Goal: Transaction & Acquisition: Purchase product/service

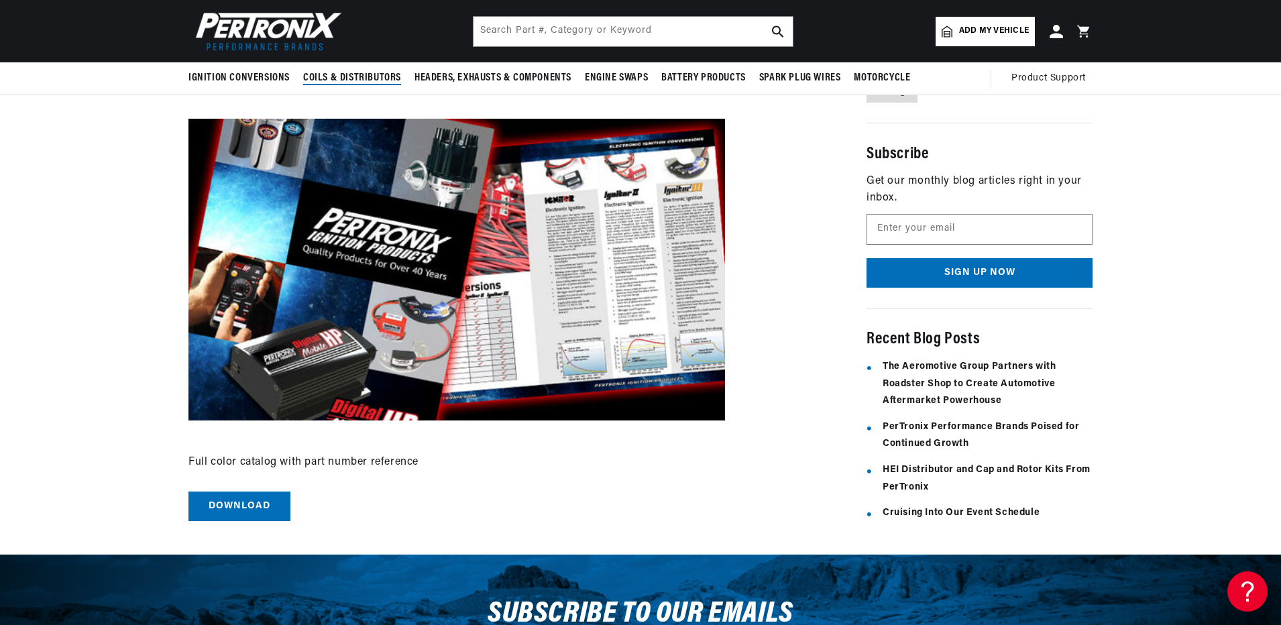
scroll to position [175, 0]
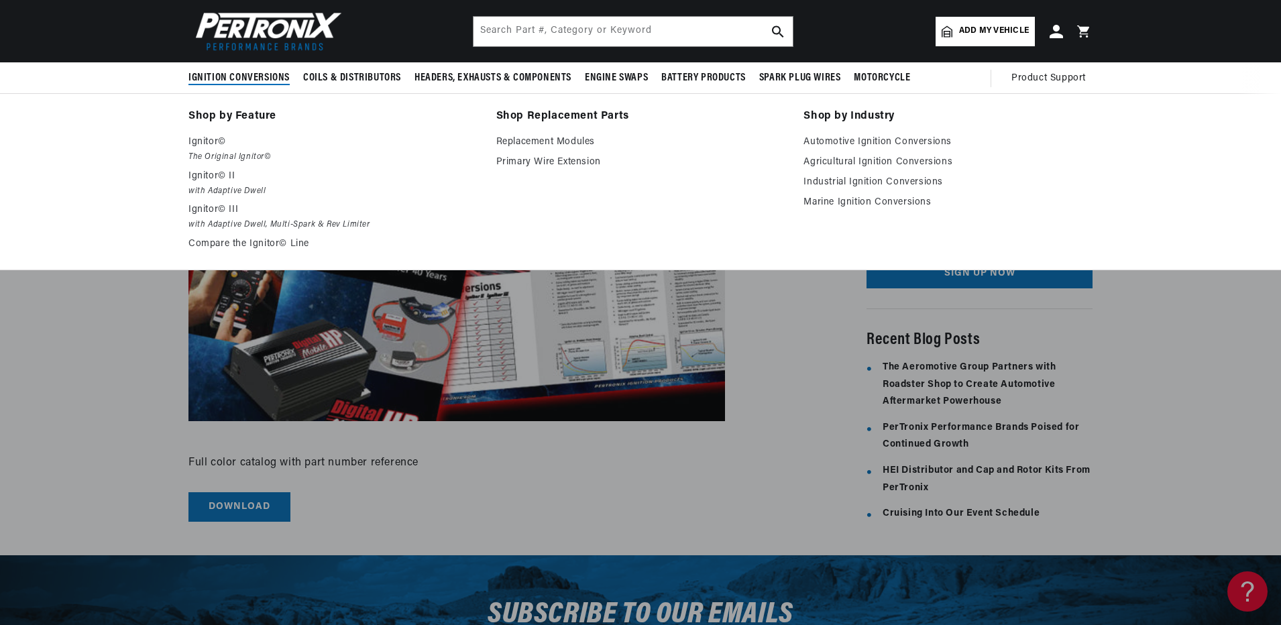
click at [232, 75] on span "Ignition Conversions" at bounding box center [238, 78] width 101 height 14
click at [237, 72] on span "Ignition Conversions" at bounding box center [238, 78] width 101 height 14
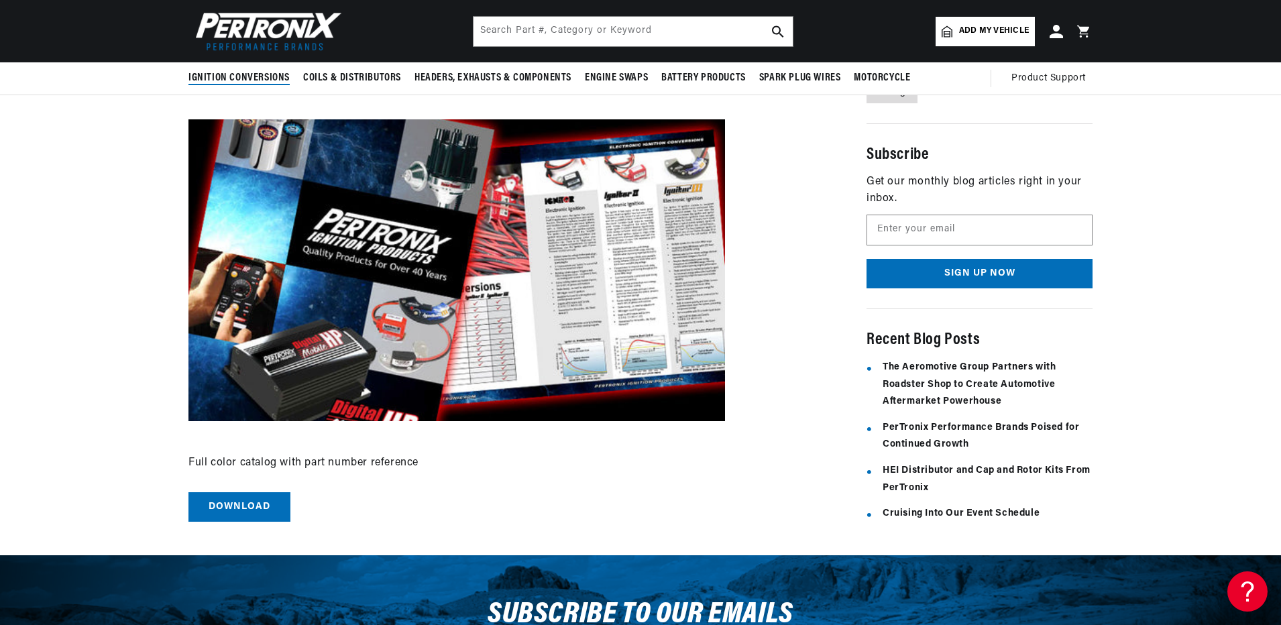
click at [237, 72] on span "Ignition Conversions" at bounding box center [238, 78] width 101 height 14
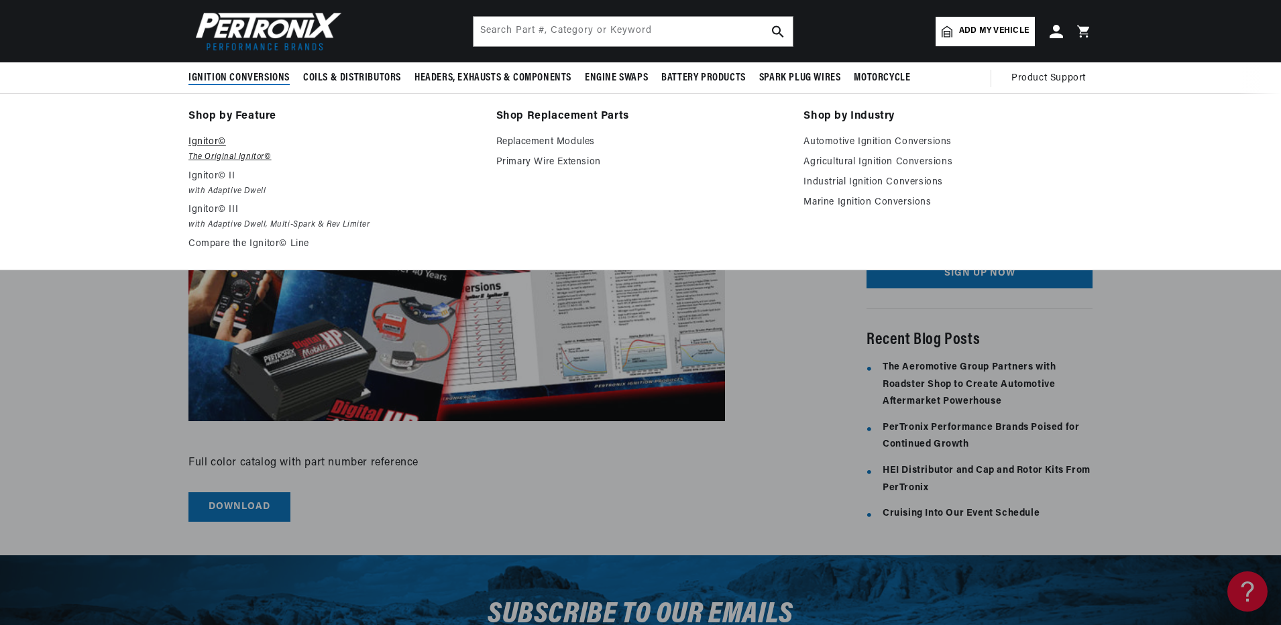
scroll to position [0, 0]
click at [884, 144] on link "Automotive Ignition Conversions" at bounding box center [948, 142] width 289 height 16
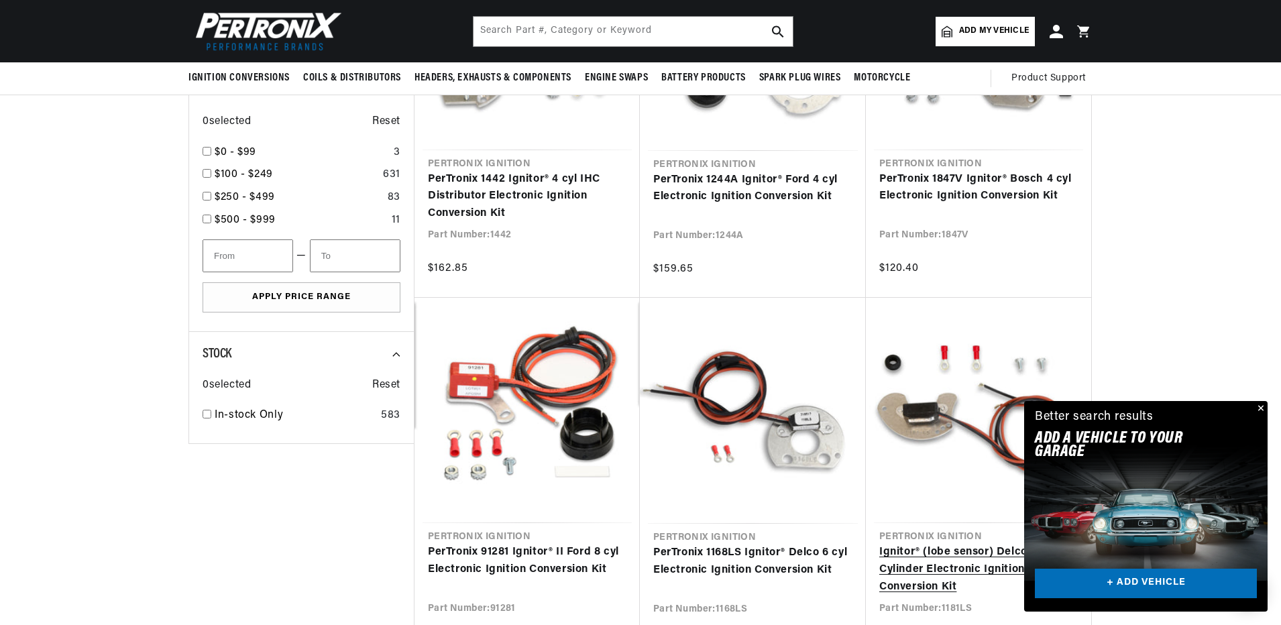
scroll to position [939, 0]
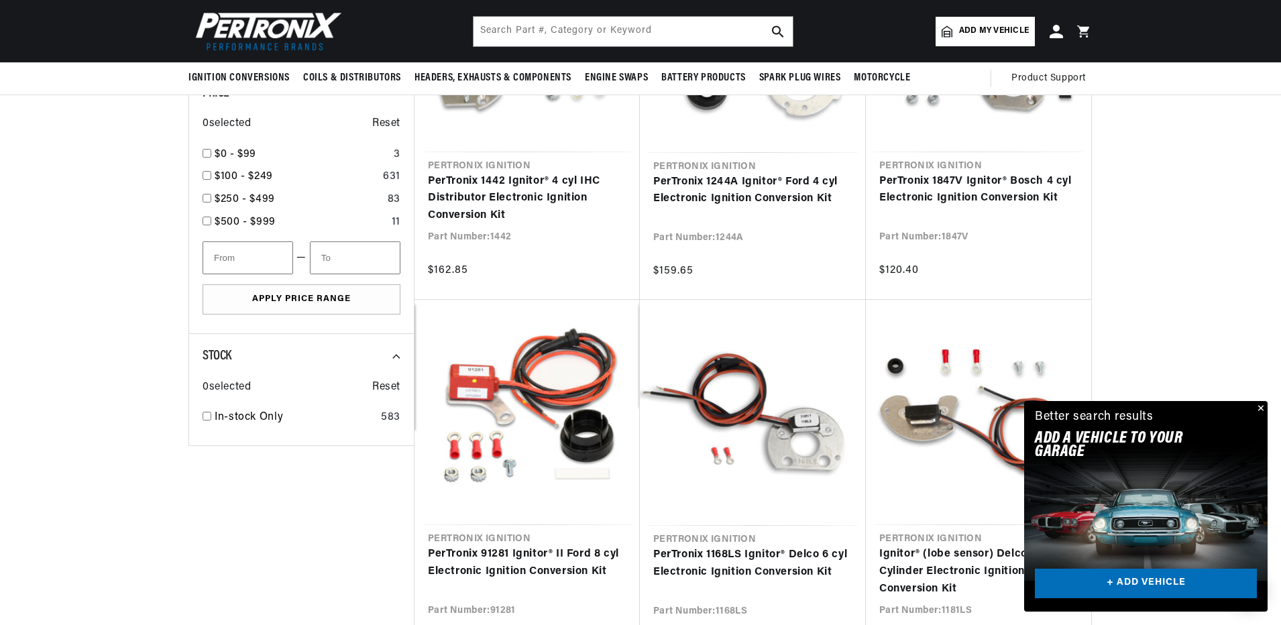
click at [991, 34] on span "Add my vehicle" at bounding box center [994, 31] width 70 height 13
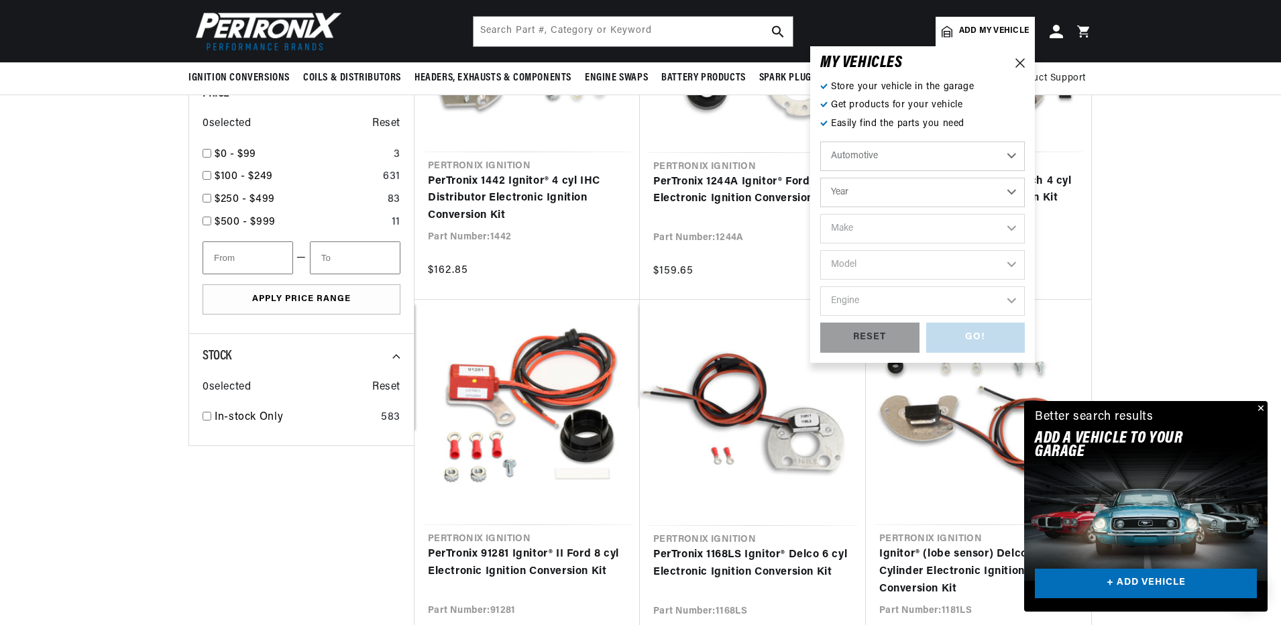
click at [964, 150] on select "Automotive Agricultural Industrial Marine Motorcycle" at bounding box center [922, 157] width 205 height 30
click at [820, 142] on select "Automotive Agricultural Industrial Marine Motorcycle" at bounding box center [922, 157] width 205 height 30
click at [900, 199] on select "Year [DATE] 2025 2024 2023 2022 2021 2020 2019 2018 2017 2016 2015 2014 2013 20…" at bounding box center [922, 193] width 205 height 30
select select "1969"
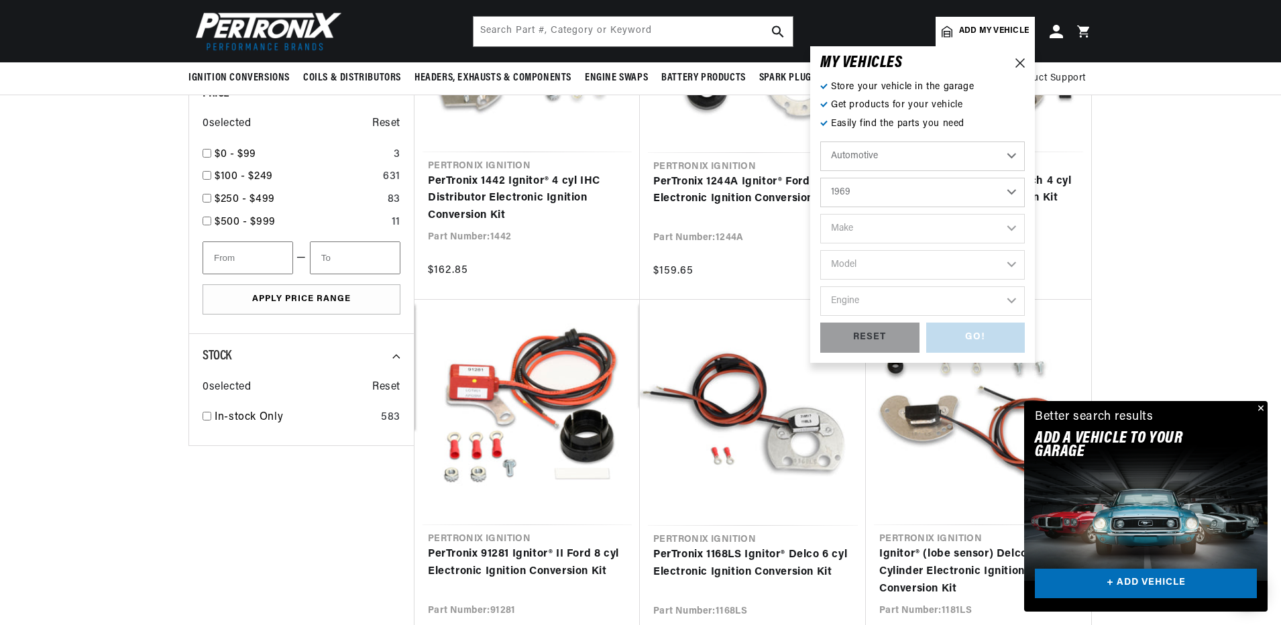
click at [820, 178] on select "Year [DATE] 2025 2024 2023 2022 2021 2020 2019 2018 2017 2016 2015 2014 2013 20…" at bounding box center [922, 193] width 205 height 30
select select "1969"
click at [891, 227] on select "Make Alfa Romeo American Motors Aston [PERSON_NAME][GEOGRAPHIC_DATA] [PERSON_NA…" at bounding box center [922, 229] width 205 height 30
select select "Ford"
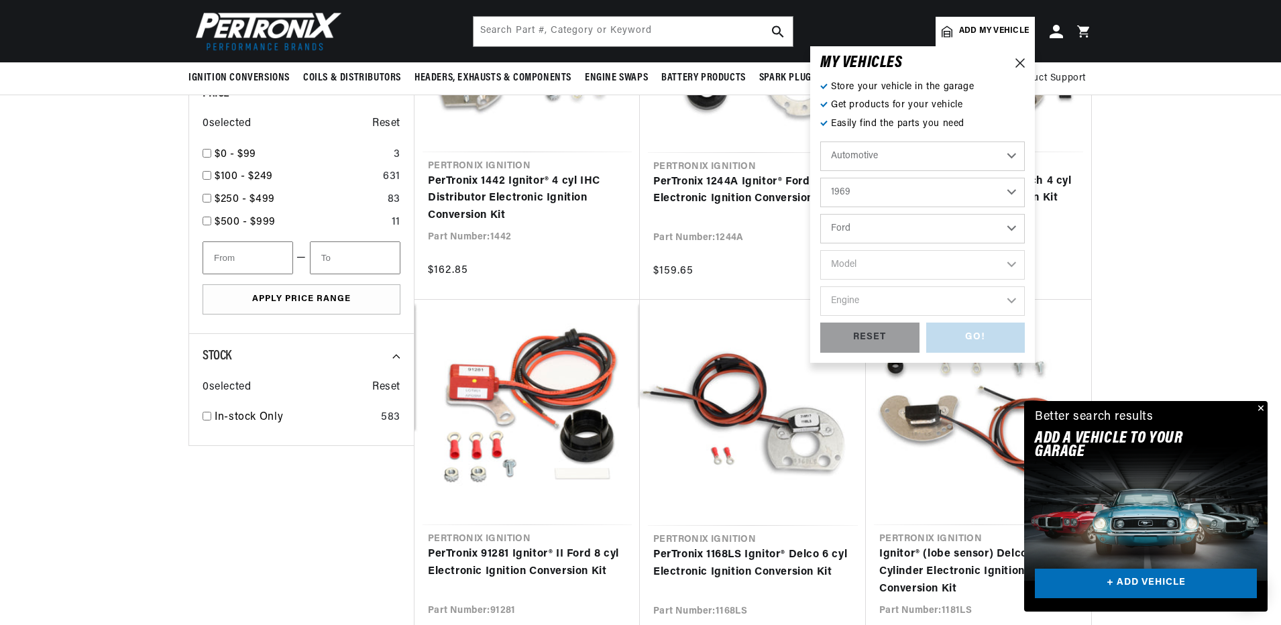
click at [820, 214] on select "Make Alfa Romeo American Motors Aston [PERSON_NAME][GEOGRAPHIC_DATA] [PERSON_NA…" at bounding box center [922, 229] width 205 height 30
select select "Ford"
click at [916, 264] on select "Model Bronco Country Sedan Country Squire Custom Custom 500 E-100 Econoline E-2…" at bounding box center [922, 265] width 205 height 30
select select "Thunderbird"
click at [820, 250] on select "Model Bronco Country Sedan Country Squire Custom Custom 500 E-100 Econoline E-2…" at bounding box center [922, 265] width 205 height 30
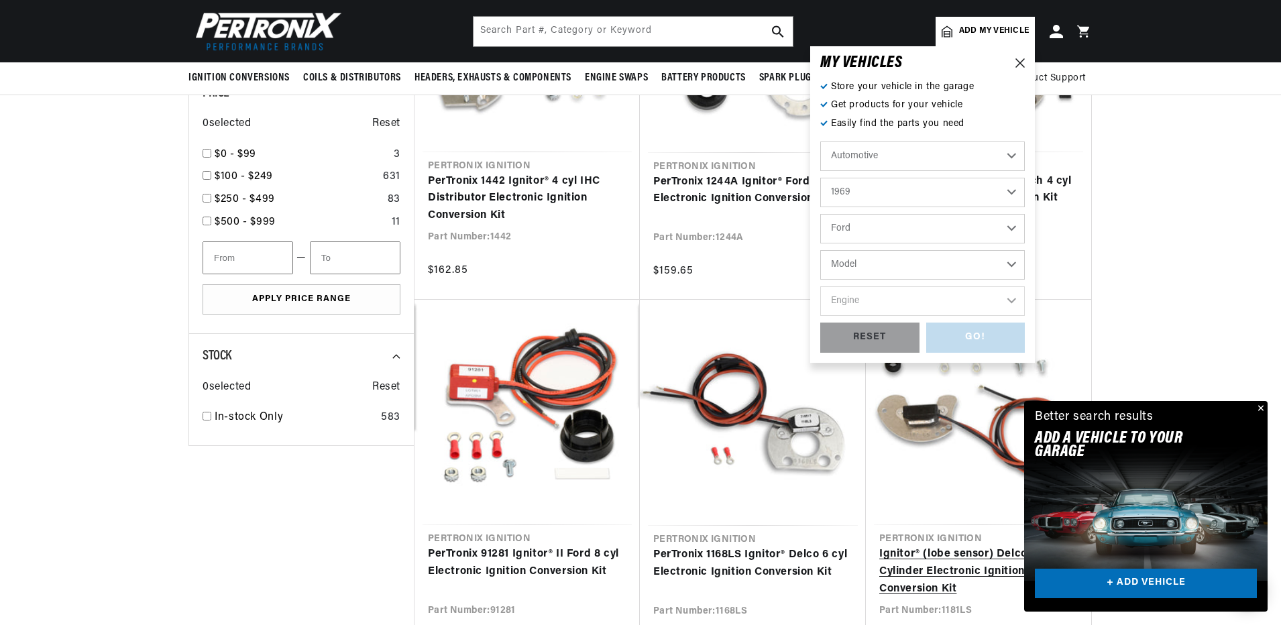
select select "Thunderbird"
click at [935, 298] on select "Engine 5.4L 6.6L 7.5L 351cid / 5.8L 390cid / 6.4L 427cid / 7.0L 428cid / 7.0L 4…" at bounding box center [922, 301] width 205 height 30
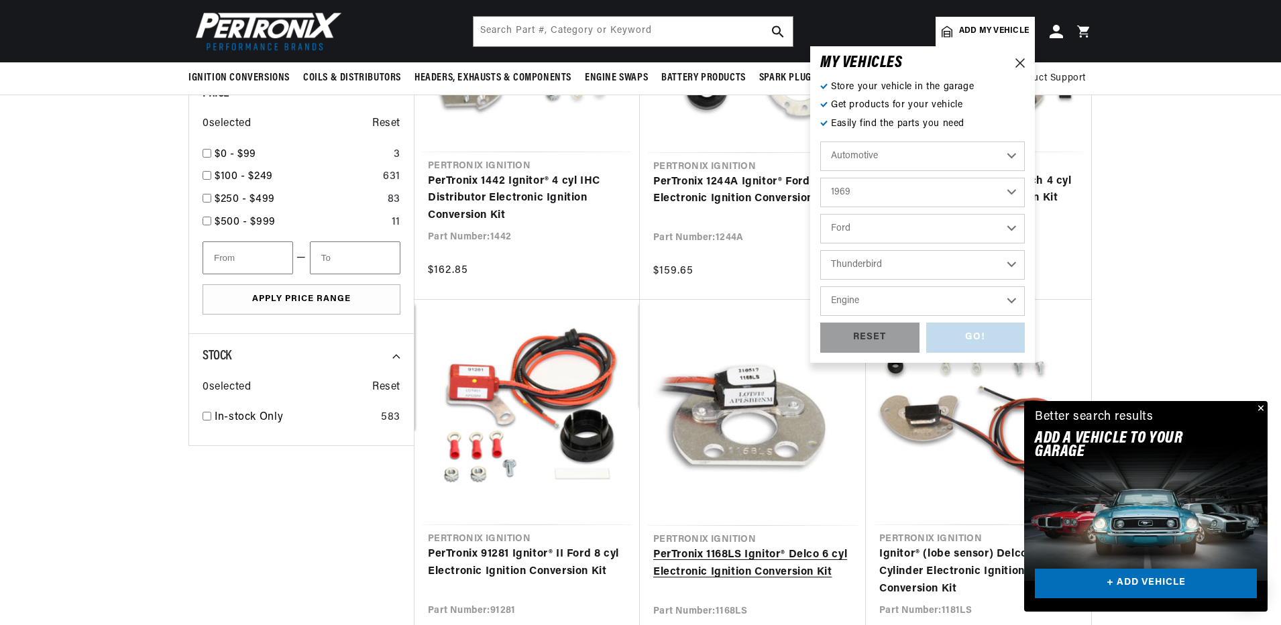
select select "429cid-7.0L"
click at [820, 286] on select "Engine 5.4L 6.6L 7.5L 351cid / 5.8L 390cid / 6.4L 427cid / 7.0L 428cid / 7.0L 4…" at bounding box center [922, 301] width 205 height 30
select select "429cid-7.0L"
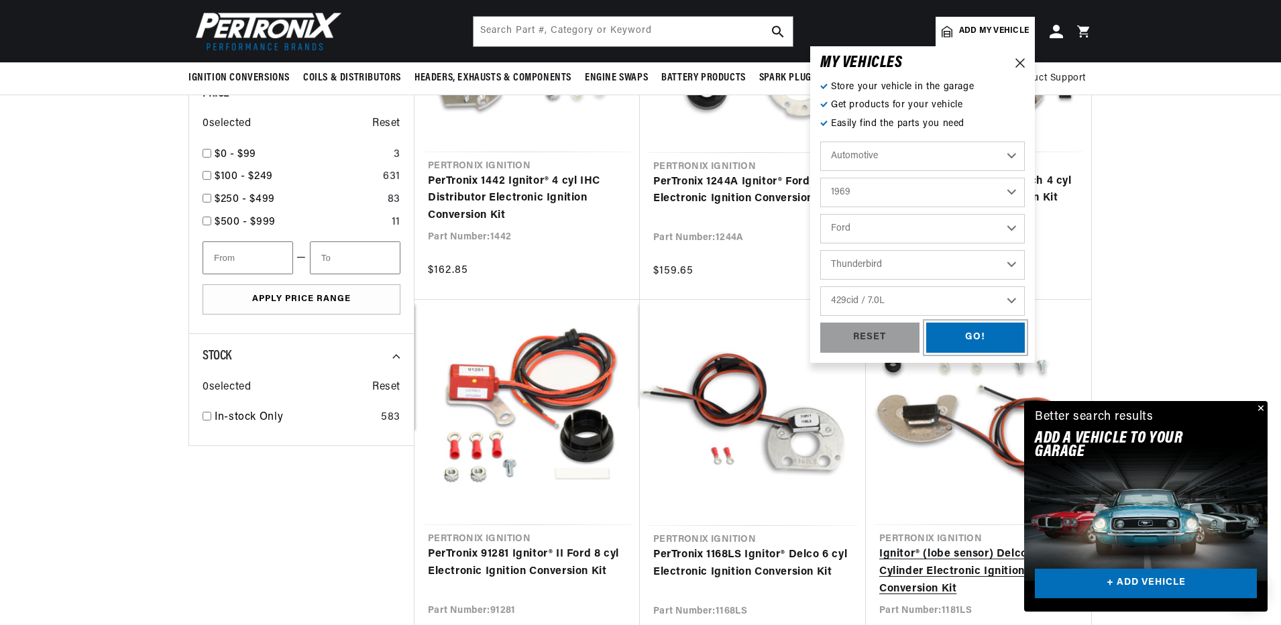
click at [971, 341] on div "GO!" at bounding box center [975, 338] width 99 height 30
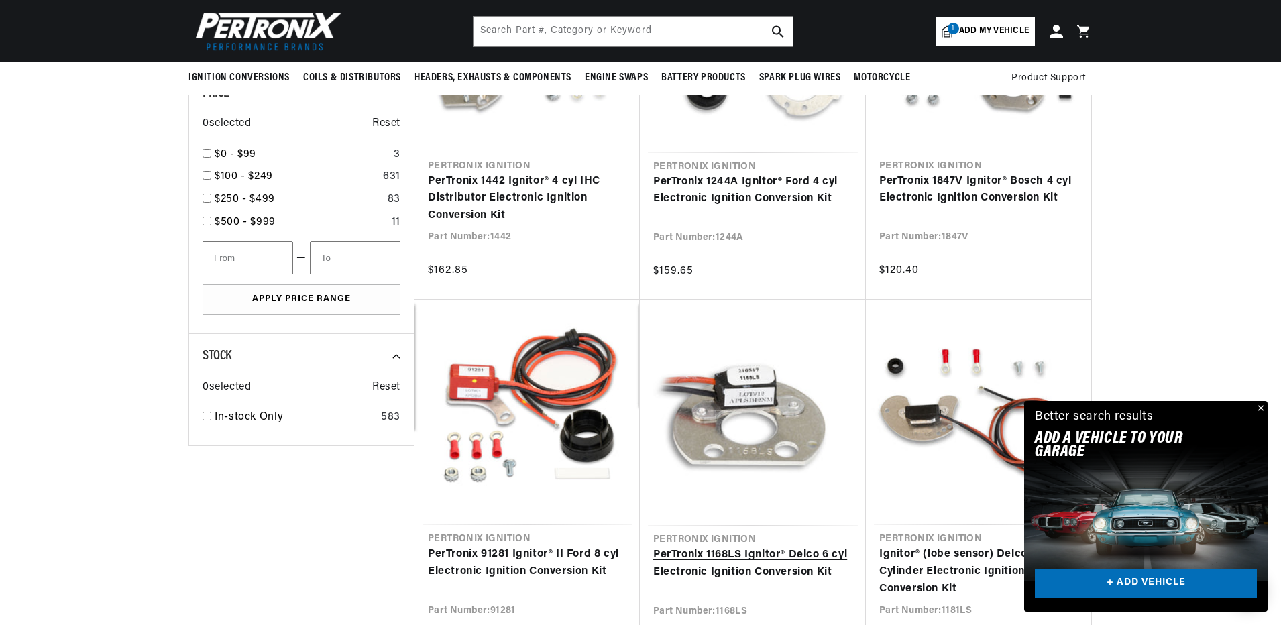
select select "1969"
select select "Ford"
select select "Thunderbird"
select select "429cid-7.0L"
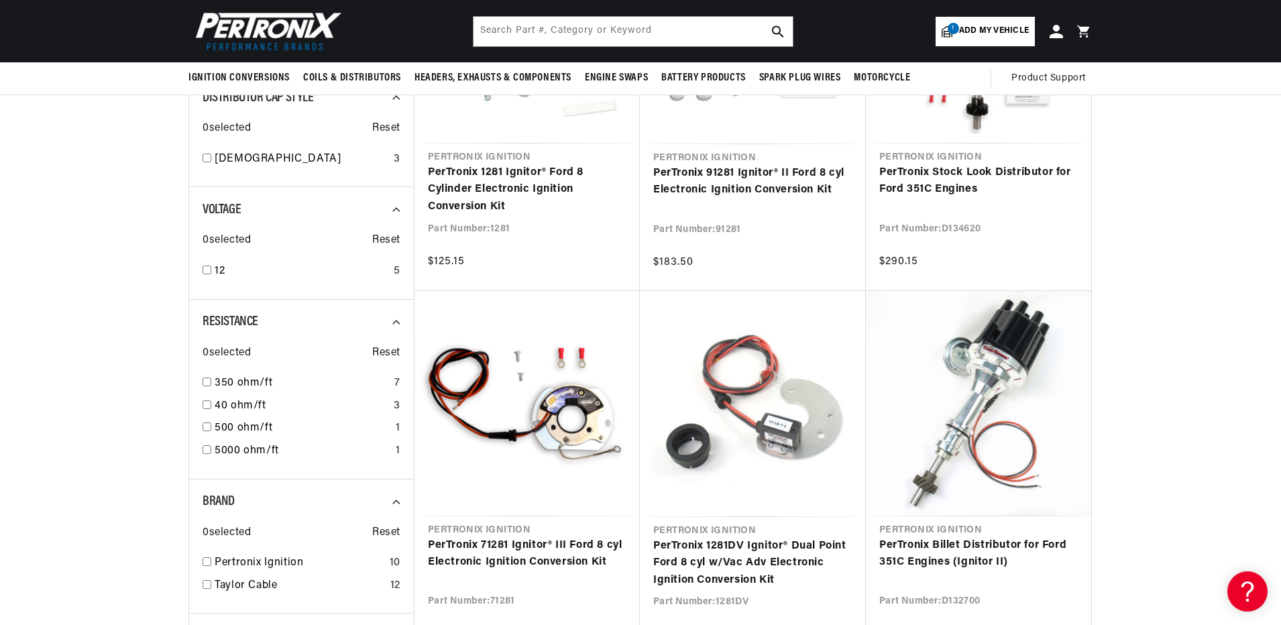
scroll to position [0, 56]
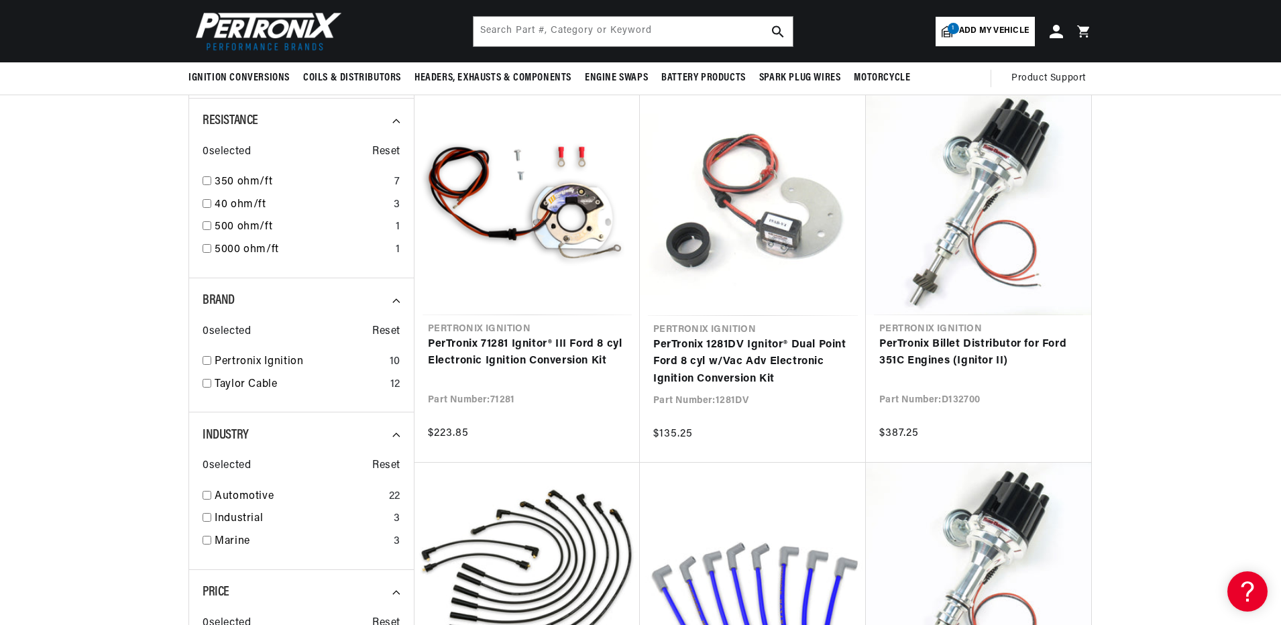
click at [952, 25] on span "1" at bounding box center [953, 28] width 11 height 11
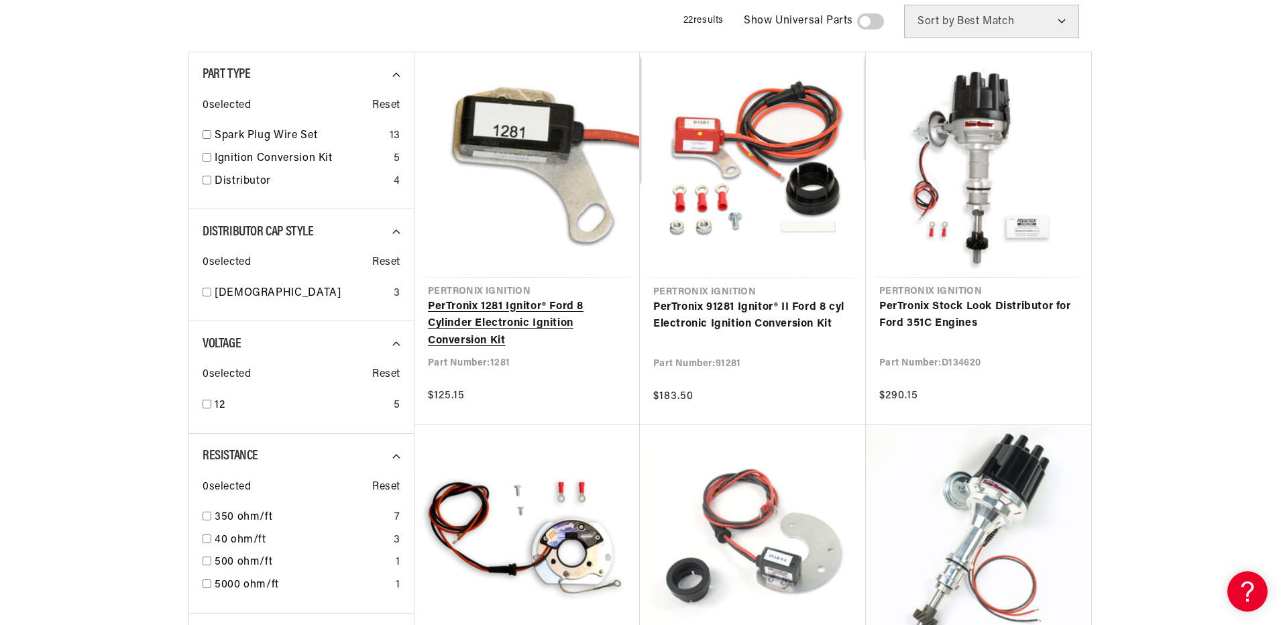
click at [508, 319] on link "PerTronix 1281 Ignitor® Ford 8 Cylinder Electronic Ignition Conversion Kit" at bounding box center [527, 325] width 199 height 52
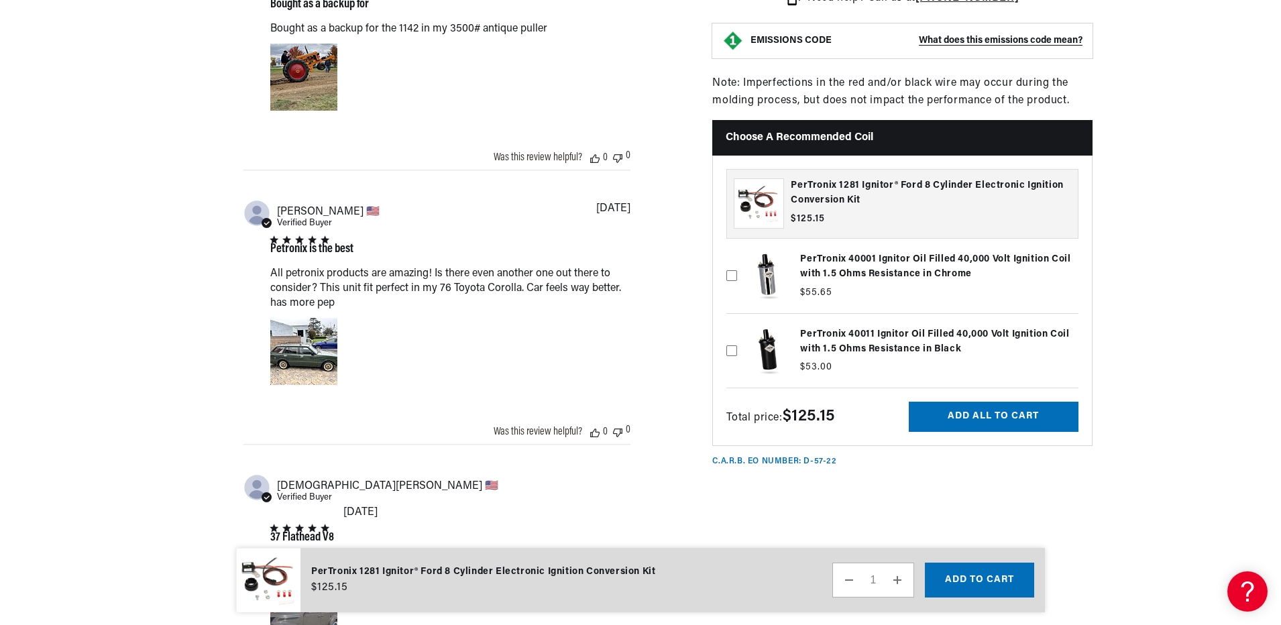
scroll to position [0, 407]
